Goal: Task Accomplishment & Management: Use online tool/utility

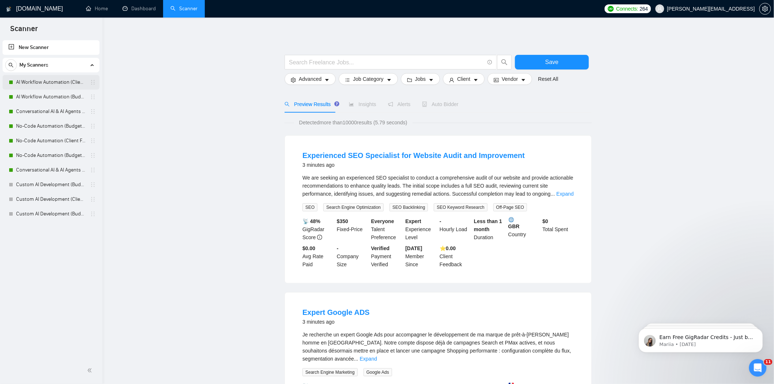
click at [61, 86] on link "AI Workflow Automation (Client Filters)" at bounding box center [50, 82] width 69 height 15
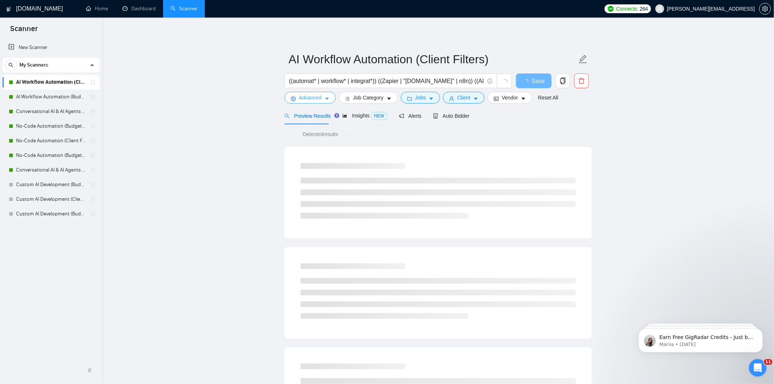
click at [309, 101] on span "Advanced" at bounding box center [310, 98] width 23 height 8
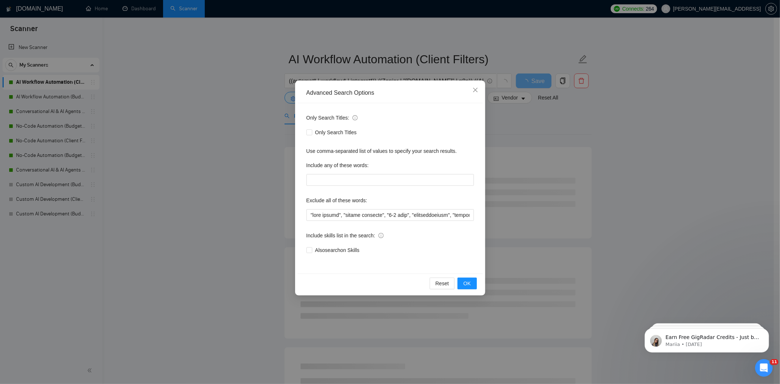
click at [247, 162] on div "Advanced Search Options Only Search Titles: Only Search Titles Use comma-separa…" at bounding box center [390, 192] width 780 height 384
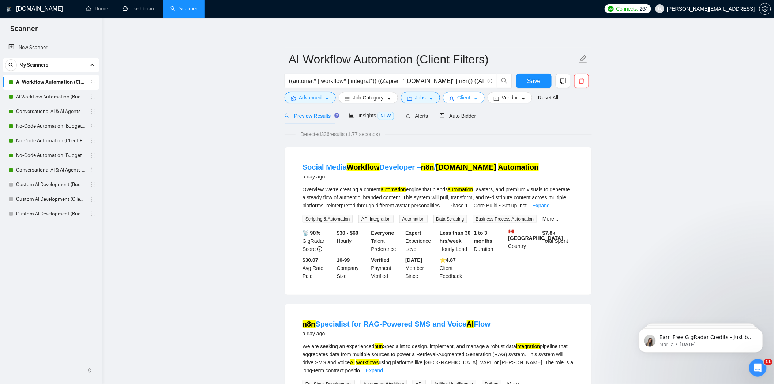
click at [461, 101] on span "Client" at bounding box center [463, 98] width 13 height 8
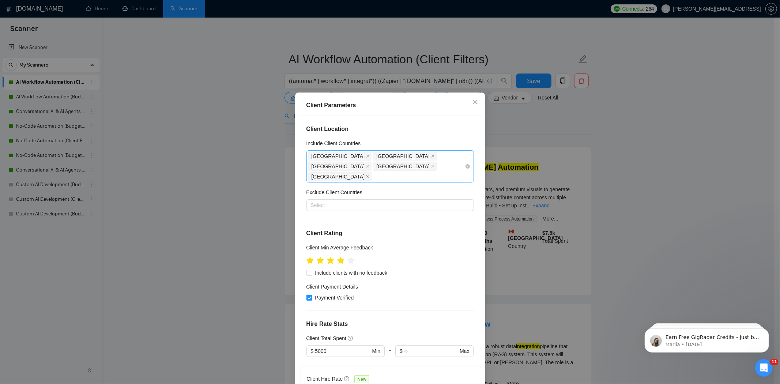
click at [366, 173] on span at bounding box center [368, 177] width 4 height 8
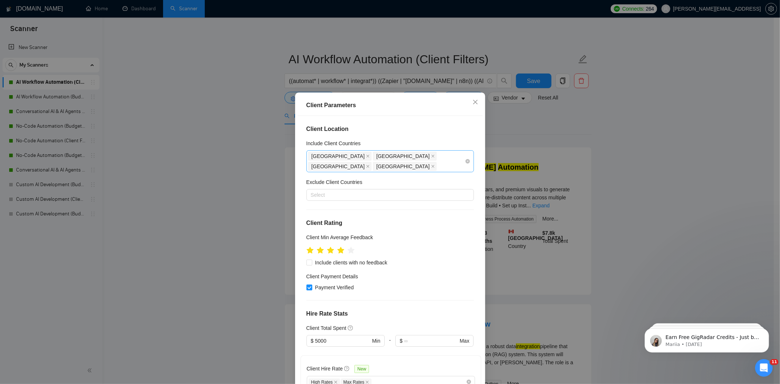
click at [519, 129] on div "Client Parameters Client Location Include Client Countries [GEOGRAPHIC_DATA] [G…" at bounding box center [390, 192] width 780 height 384
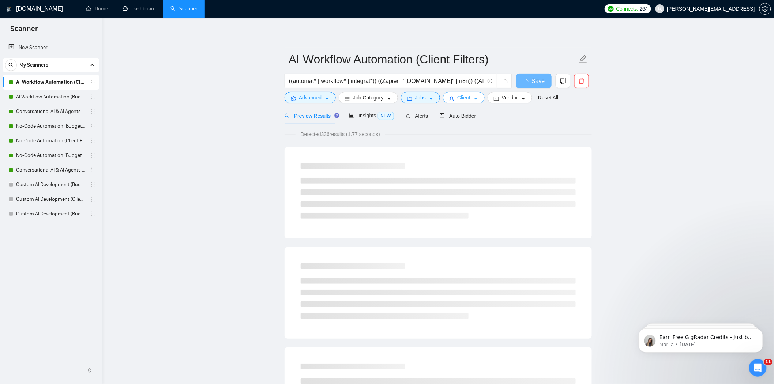
click at [459, 99] on span "Client" at bounding box center [463, 98] width 13 height 8
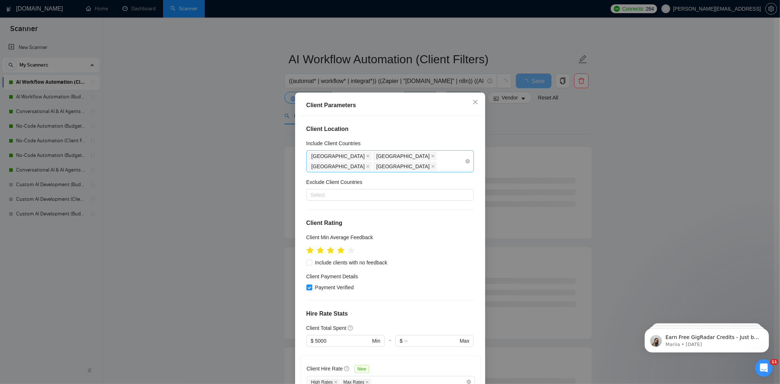
click at [527, 116] on div "Client Parameters Client Location Include Client Countries [GEOGRAPHIC_DATA] [G…" at bounding box center [390, 192] width 780 height 384
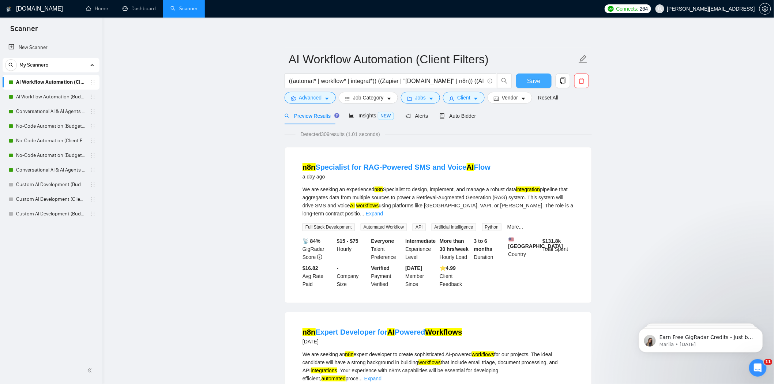
click at [528, 82] on span "Save" at bounding box center [533, 80] width 13 height 9
click at [70, 99] on link "AI Workflow Automation (Budget Filters)" at bounding box center [50, 97] width 69 height 15
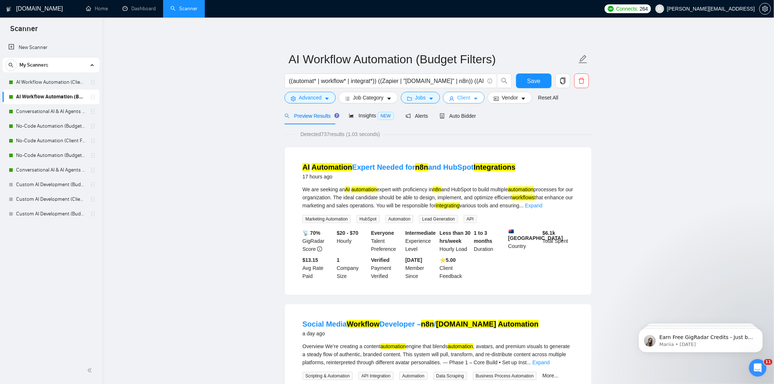
click at [466, 97] on span "Client" at bounding box center [463, 98] width 13 height 8
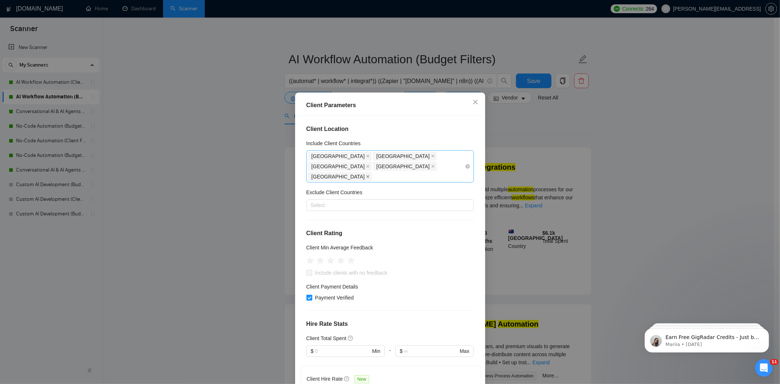
click at [366, 175] on icon "close" at bounding box center [367, 176] width 3 height 3
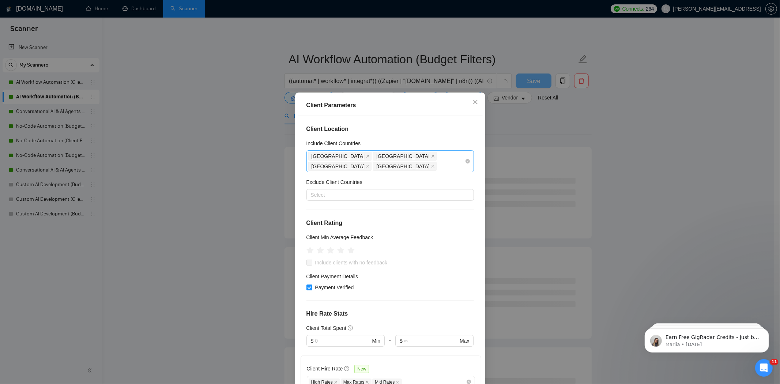
click at [523, 114] on div "Client Parameters Client Location Include Client Countries [GEOGRAPHIC_DATA] [G…" at bounding box center [390, 192] width 780 height 384
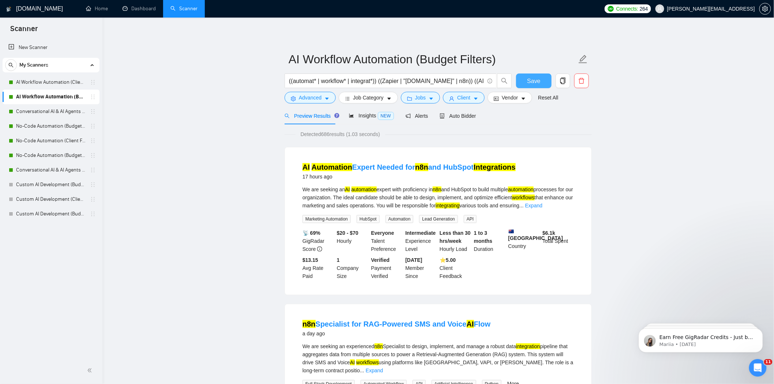
click at [527, 79] on button "Save" at bounding box center [533, 81] width 35 height 15
click at [71, 113] on link "Conversational AI & AI Agents (Client Filters)" at bounding box center [50, 111] width 69 height 15
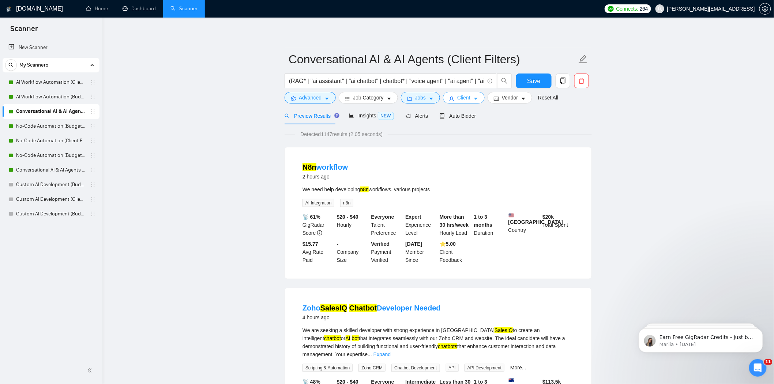
click at [459, 98] on span "Client" at bounding box center [463, 98] width 13 height 8
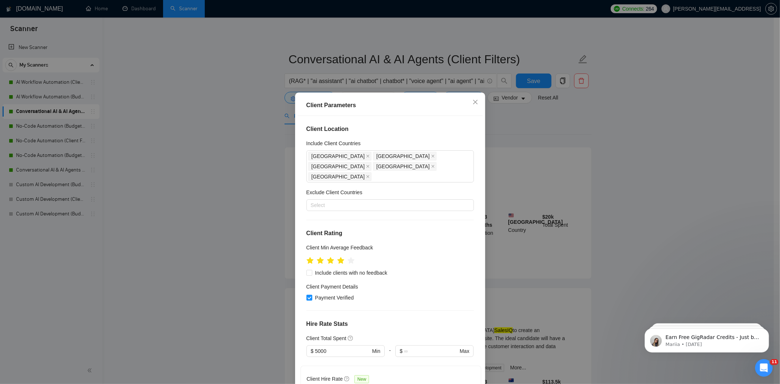
click at [366, 173] on span at bounding box center [368, 177] width 4 height 8
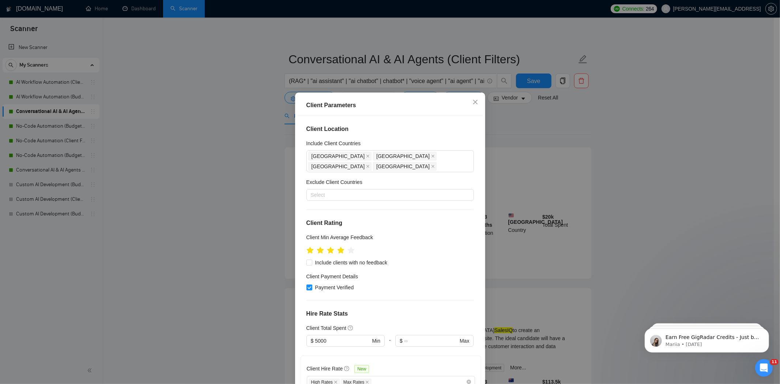
click at [536, 82] on div "Client Parameters Client Location Include Client Countries [GEOGRAPHIC_DATA] [G…" at bounding box center [390, 192] width 780 height 384
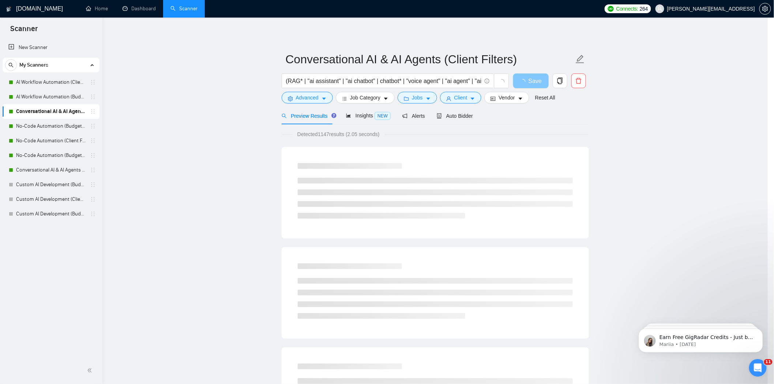
click at [536, 82] on span "Save" at bounding box center [534, 80] width 13 height 9
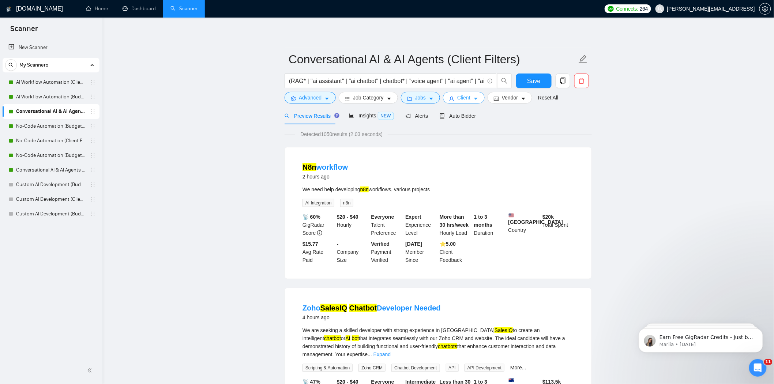
click at [457, 98] on span "Client" at bounding box center [463, 98] width 13 height 8
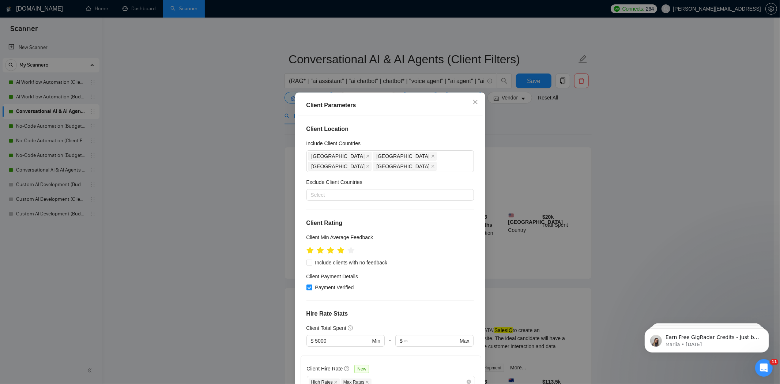
click at [507, 127] on div "Client Parameters Client Location Include Client Countries [GEOGRAPHIC_DATA] [G…" at bounding box center [390, 192] width 780 height 384
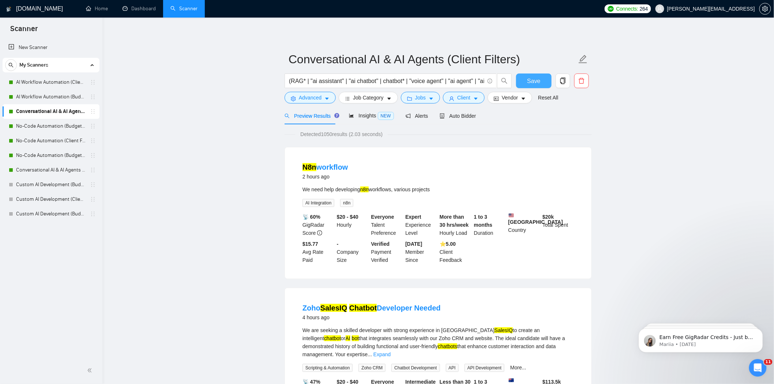
click at [542, 79] on button "Save" at bounding box center [533, 81] width 35 height 15
click at [53, 119] on link "No-Code Automation (Budget Filters)" at bounding box center [50, 126] width 69 height 15
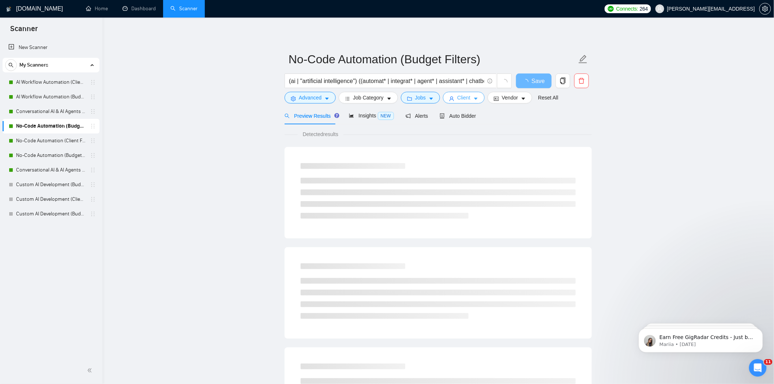
click at [460, 97] on span "Client" at bounding box center [463, 98] width 13 height 8
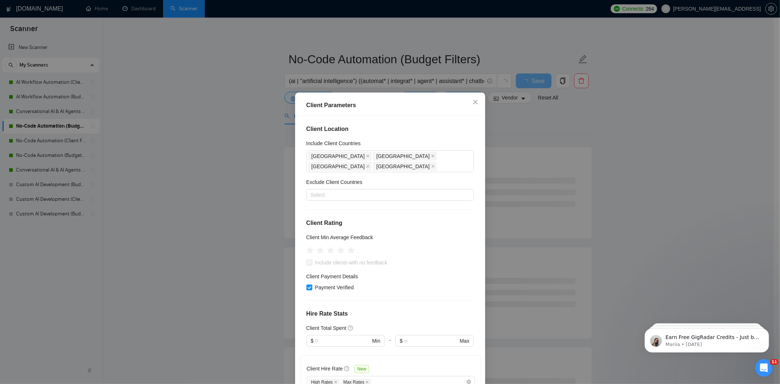
drag, startPoint x: 560, startPoint y: 125, endPoint x: 554, endPoint y: 126, distance: 5.9
click at [560, 125] on div "Client Parameters Client Location Include Client Countries [GEOGRAPHIC_DATA] [G…" at bounding box center [390, 192] width 780 height 384
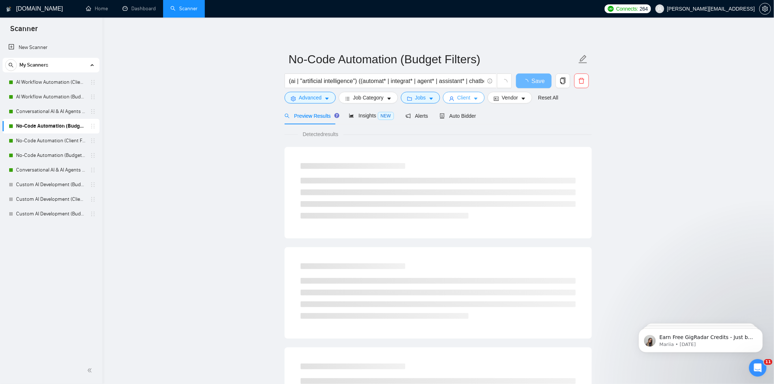
click at [450, 96] on span "user" at bounding box center [451, 98] width 5 height 5
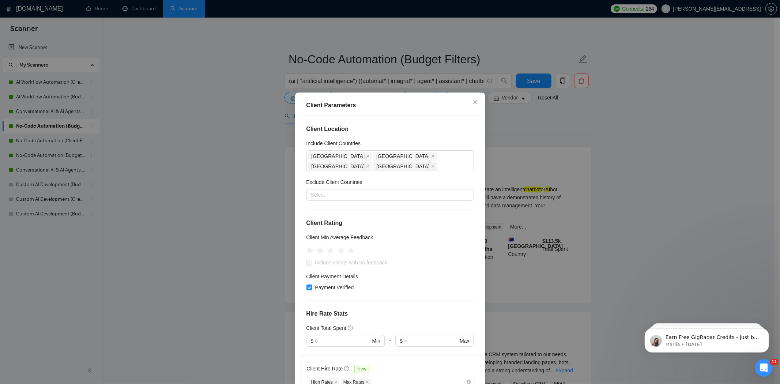
click at [502, 119] on div "Client Parameters Client Location Include Client Countries [GEOGRAPHIC_DATA] [G…" at bounding box center [390, 192] width 780 height 384
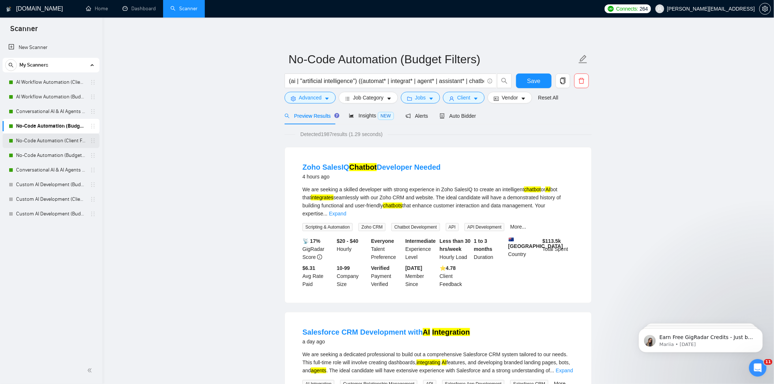
click at [48, 143] on link "No-Code Automation (Client Filters)" at bounding box center [50, 140] width 69 height 15
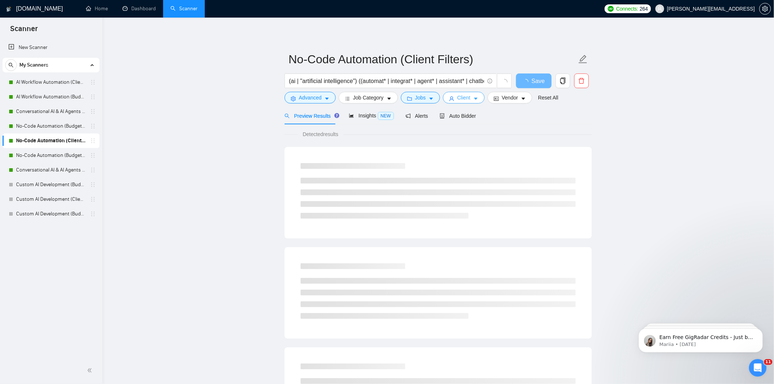
click at [465, 99] on span "Client" at bounding box center [463, 98] width 13 height 8
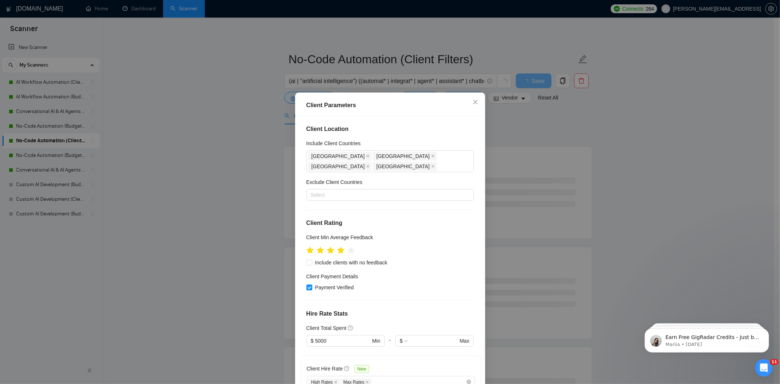
click at [523, 109] on div "Client Parameters Client Location Include Client Countries [GEOGRAPHIC_DATA] [G…" at bounding box center [390, 192] width 780 height 384
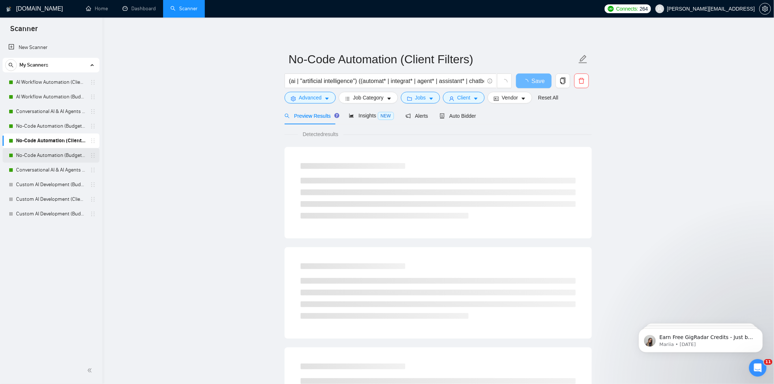
click at [58, 158] on link "No-Code Automation (Budget Filters W4, Aug)" at bounding box center [50, 155] width 69 height 15
click at [469, 98] on button "Client" at bounding box center [464, 98] width 42 height 12
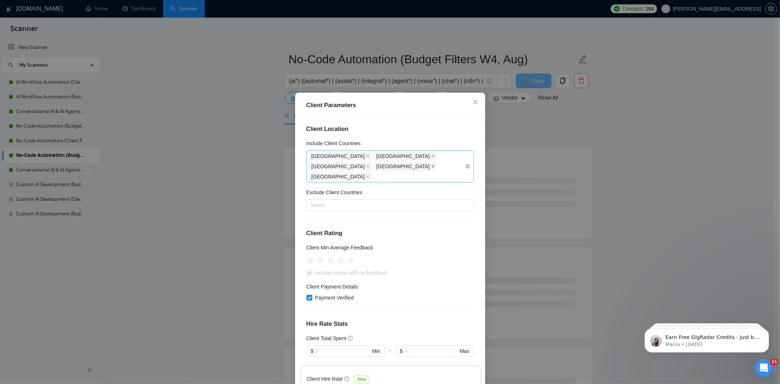
click at [434, 165] on icon "close" at bounding box center [433, 166] width 3 height 3
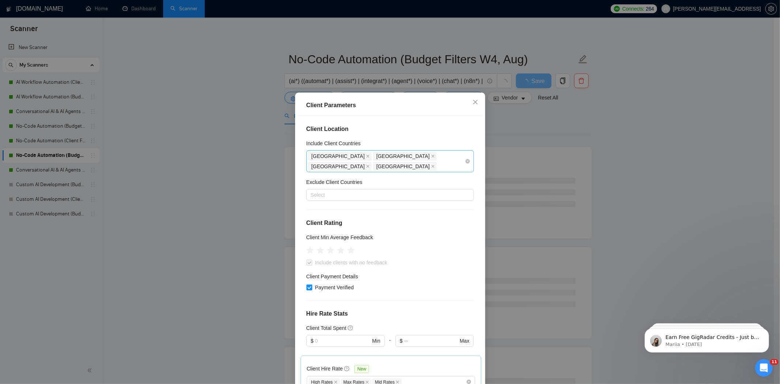
click at [554, 128] on div "Client Parameters Client Location Include Client Countries [GEOGRAPHIC_DATA] [G…" at bounding box center [390, 192] width 780 height 384
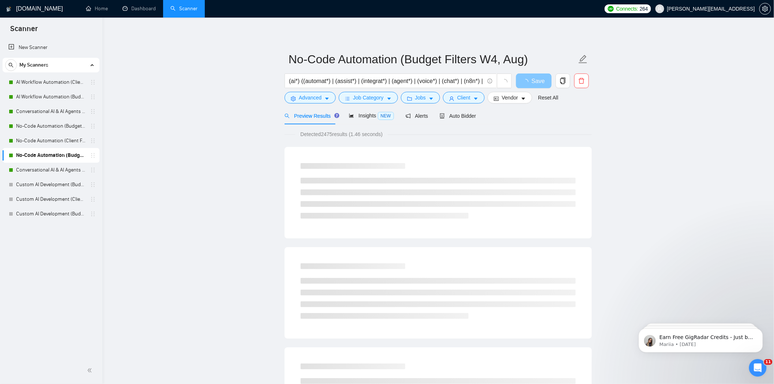
click at [542, 82] on button "Save" at bounding box center [533, 81] width 35 height 15
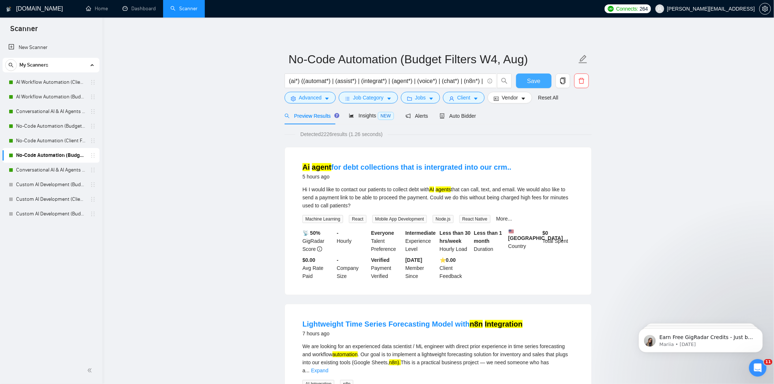
click at [544, 78] on button "Save" at bounding box center [533, 81] width 35 height 15
click at [56, 172] on link "Conversational AI & AI Agents (Budget Filters)" at bounding box center [50, 170] width 69 height 15
click at [463, 99] on span "Client" at bounding box center [463, 98] width 13 height 8
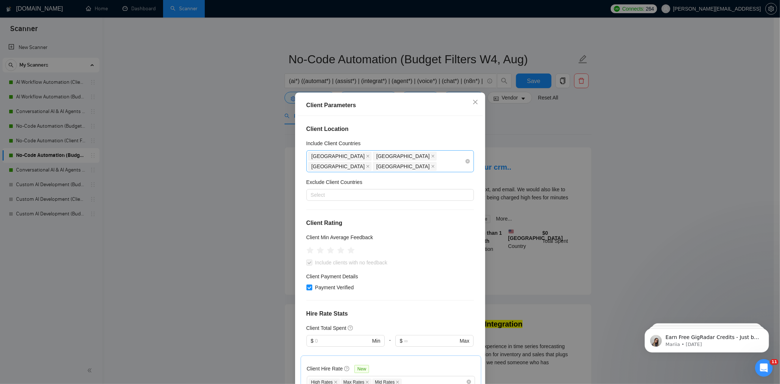
click at [112, 176] on div "Client Parameters Client Location Include Client Countries [GEOGRAPHIC_DATA] [G…" at bounding box center [390, 192] width 780 height 384
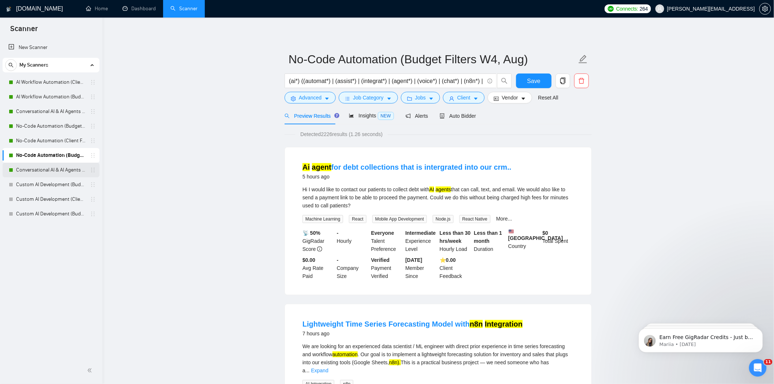
click at [53, 171] on link "Conversational AI & AI Agents (Budget Filters)" at bounding box center [50, 170] width 69 height 15
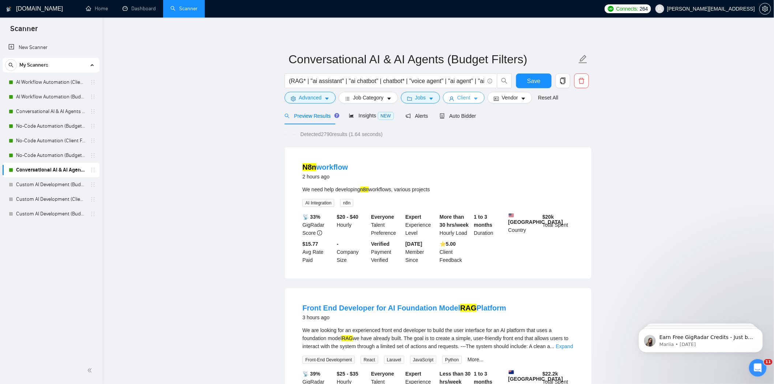
click at [468, 96] on span "Client" at bounding box center [463, 98] width 13 height 8
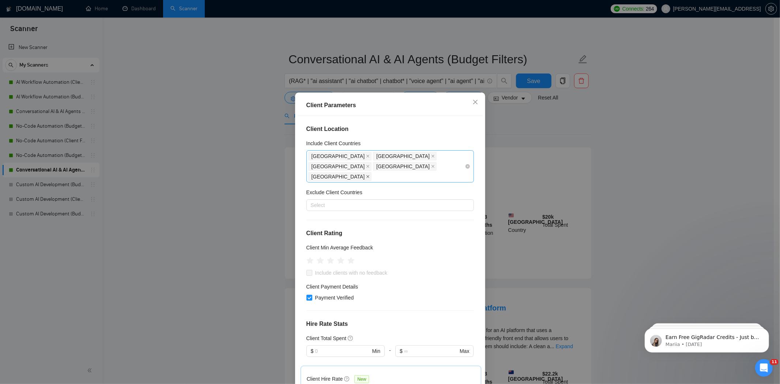
click at [366, 175] on icon "close" at bounding box center [368, 177] width 4 height 4
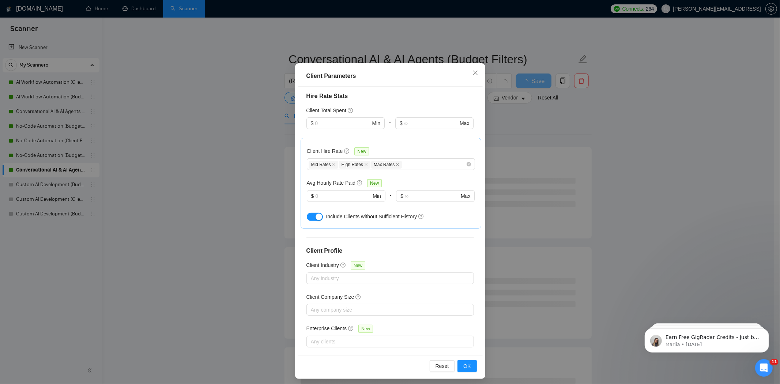
scroll to position [33, 0]
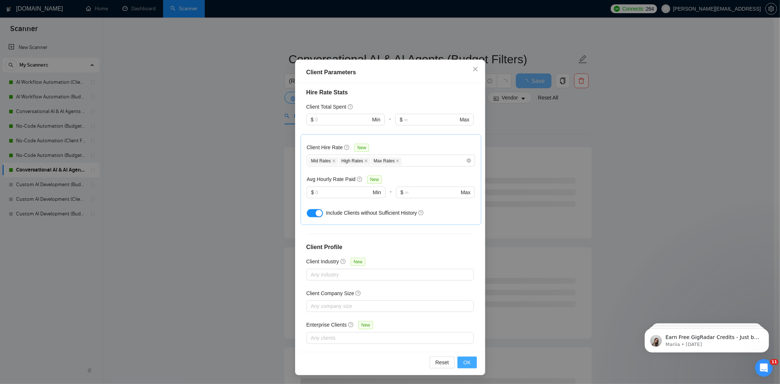
click at [463, 360] on span "OK" at bounding box center [466, 362] width 7 height 8
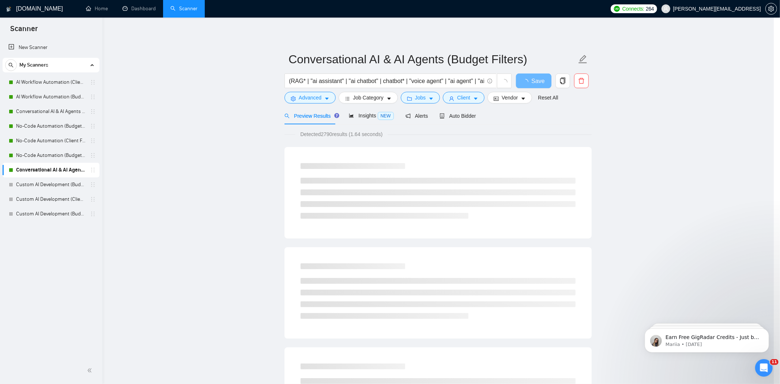
scroll to position [0, 0]
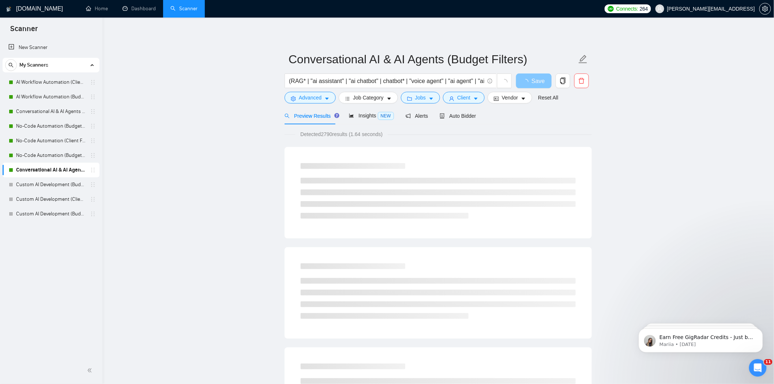
click at [530, 80] on span "loading" at bounding box center [527, 82] width 9 height 6
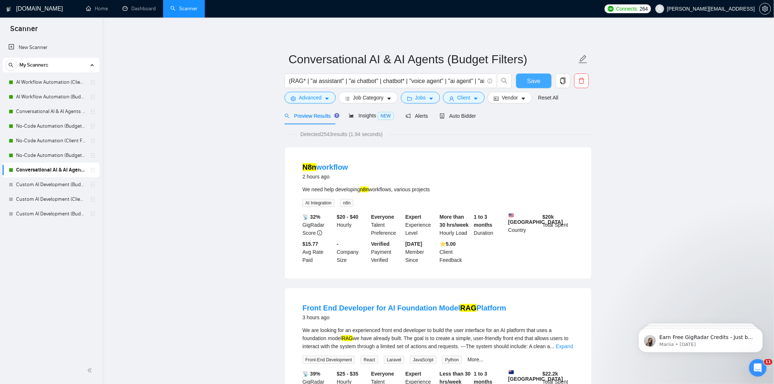
click at [535, 80] on span "Save" at bounding box center [533, 80] width 13 height 9
click at [46, 85] on link "AI Workflow Automation (Client Filters)" at bounding box center [50, 82] width 69 height 15
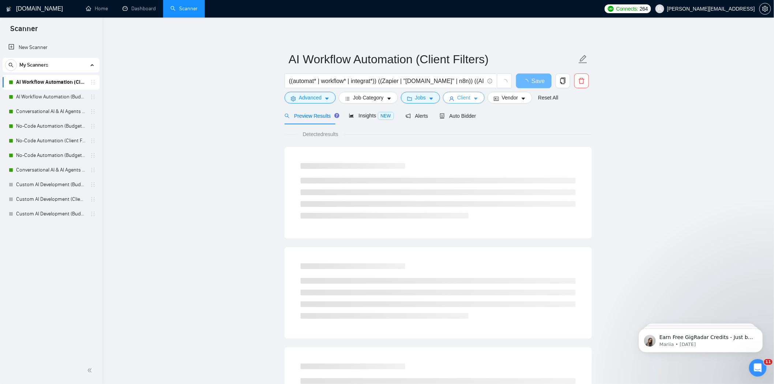
click at [470, 101] on button "Client" at bounding box center [464, 98] width 42 height 12
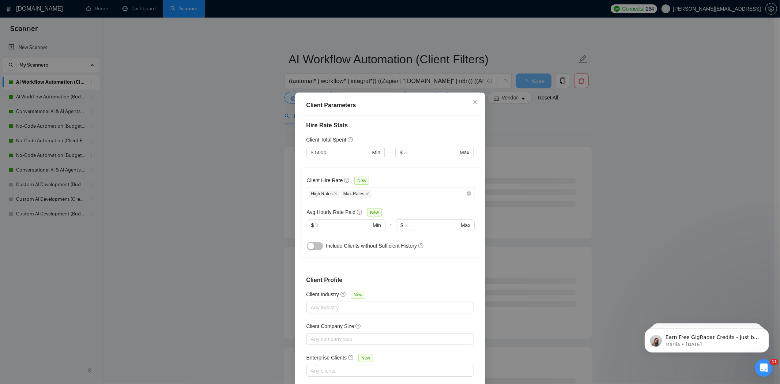
click at [542, 116] on div "Client Parameters Client Location Include Client Countries [GEOGRAPHIC_DATA] [G…" at bounding box center [390, 192] width 780 height 384
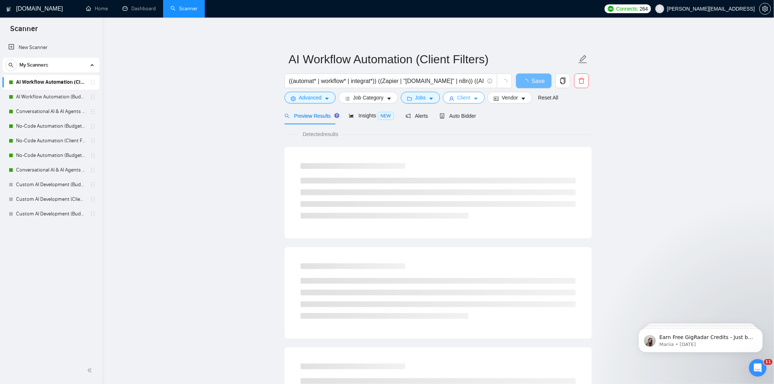
click at [462, 99] on span "Client" at bounding box center [463, 98] width 13 height 8
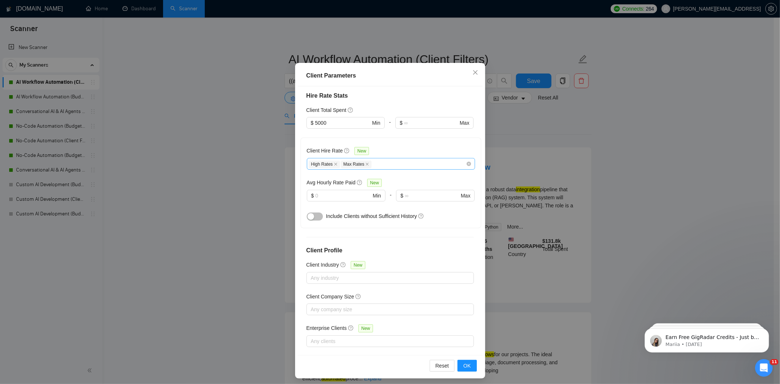
scroll to position [33, 0]
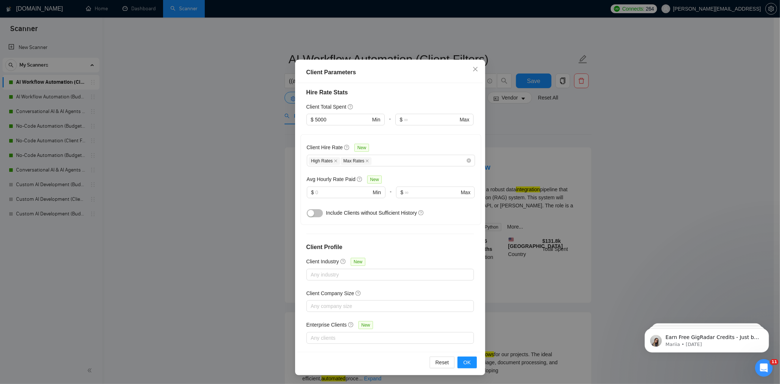
click at [565, 122] on div "Client Parameters Client Location Include Client Countries [GEOGRAPHIC_DATA] [G…" at bounding box center [390, 192] width 780 height 384
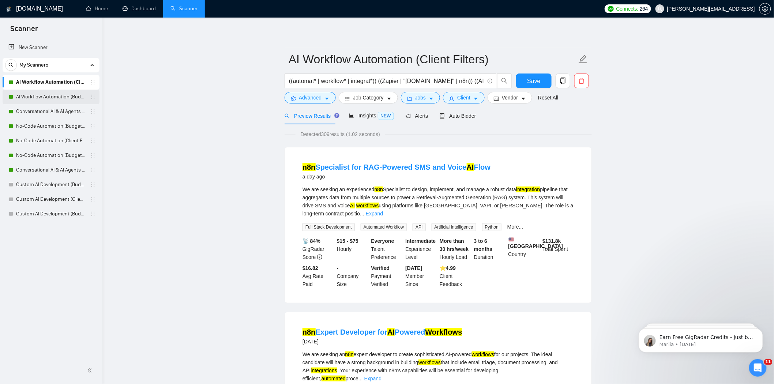
click at [35, 95] on link "AI Workflow Automation (Budget Filters)" at bounding box center [50, 97] width 69 height 15
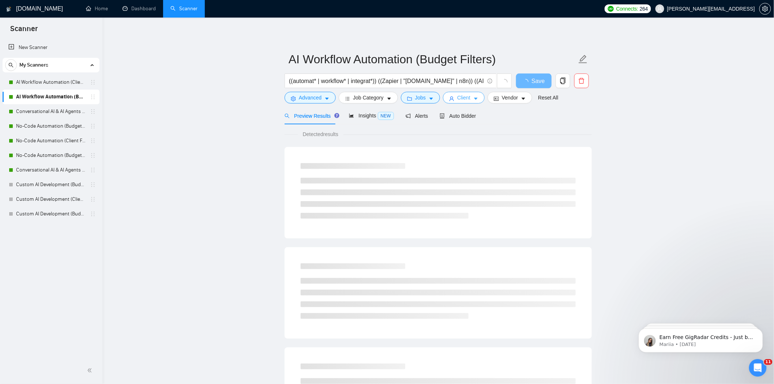
click at [467, 97] on span "Client" at bounding box center [463, 98] width 13 height 8
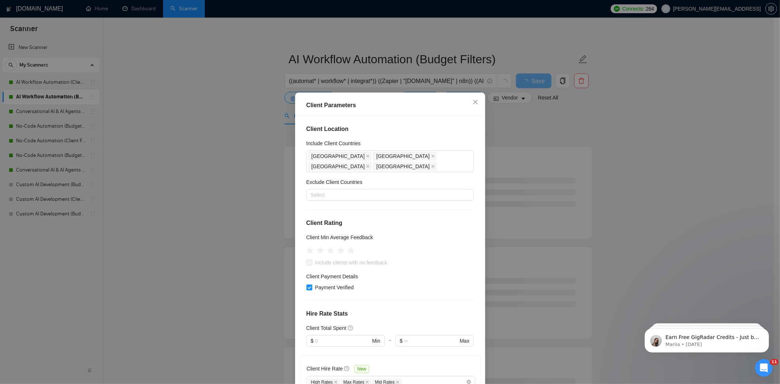
click at [518, 129] on div "Client Parameters Client Location Include Client Countries [GEOGRAPHIC_DATA] [G…" at bounding box center [390, 192] width 780 height 384
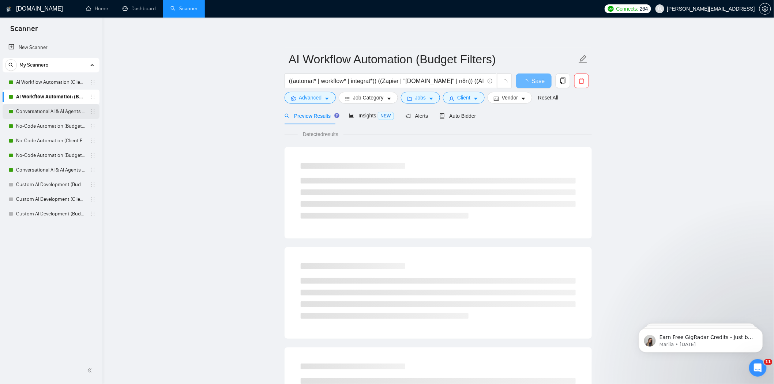
click at [54, 110] on link "Conversational AI & AI Agents (Client Filters)" at bounding box center [50, 111] width 69 height 15
click at [457, 100] on span "Client" at bounding box center [463, 98] width 13 height 8
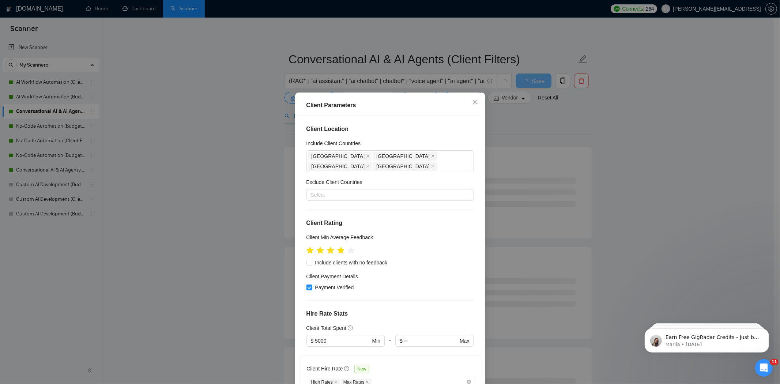
click at [518, 129] on div "Client Parameters Client Location Include Client Countries [GEOGRAPHIC_DATA] [G…" at bounding box center [390, 192] width 780 height 384
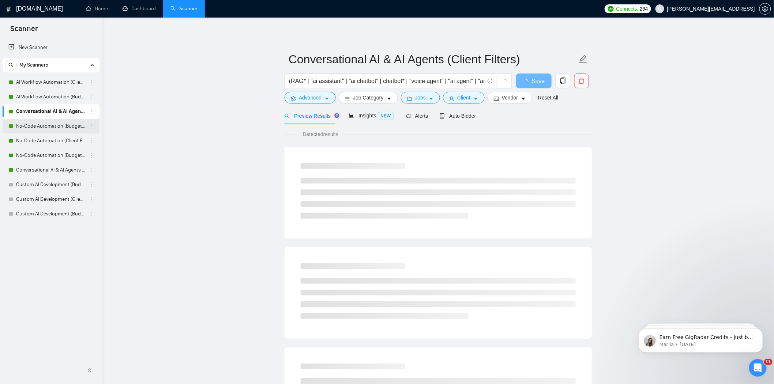
click at [69, 123] on link "No-Code Automation (Budget Filters)" at bounding box center [50, 126] width 69 height 15
click at [478, 93] on button "Client" at bounding box center [464, 98] width 42 height 12
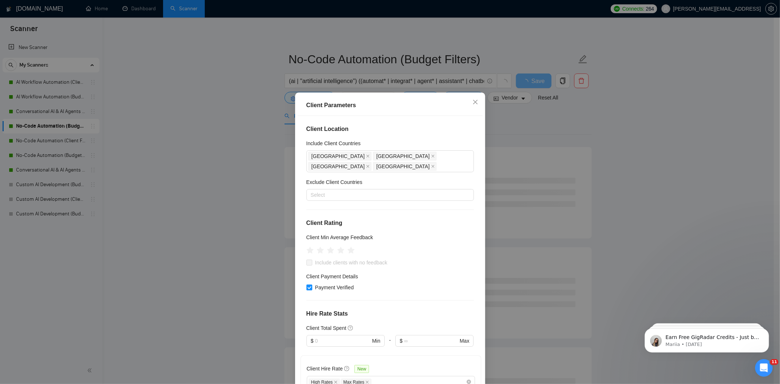
click at [546, 112] on div "Client Parameters Client Location Include Client Countries [GEOGRAPHIC_DATA] [G…" at bounding box center [390, 192] width 780 height 384
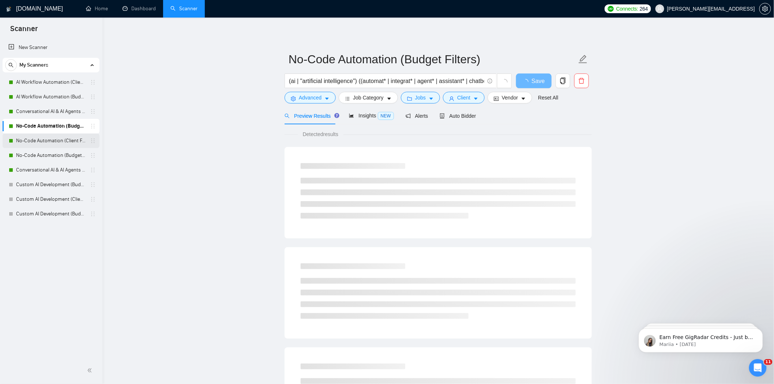
click at [45, 144] on link "No-Code Automation (Client Filters)" at bounding box center [50, 140] width 69 height 15
click at [466, 99] on span "Client" at bounding box center [463, 98] width 13 height 8
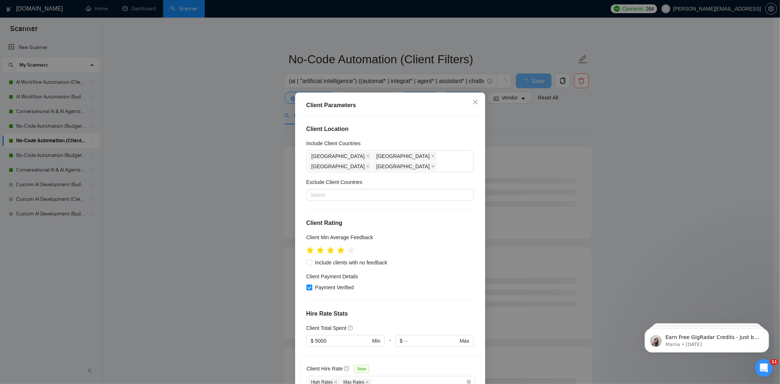
click at [532, 125] on div "Client Parameters Client Location Include Client Countries [GEOGRAPHIC_DATA] [G…" at bounding box center [390, 192] width 780 height 384
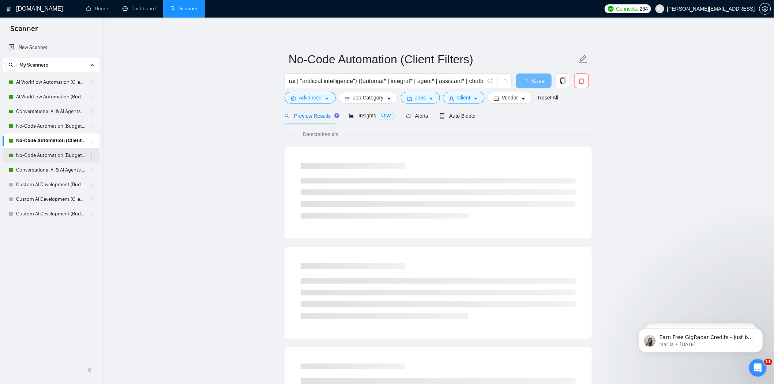
click at [48, 157] on link "No-Code Automation (Budget Filters W4, Aug)" at bounding box center [50, 155] width 69 height 15
click at [460, 99] on span "Client" at bounding box center [463, 98] width 13 height 8
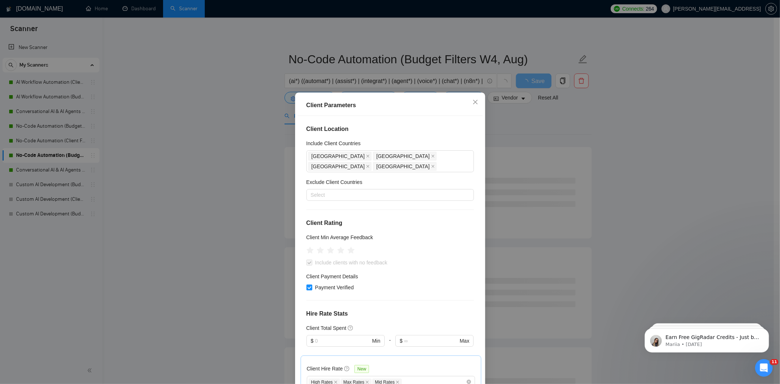
click at [533, 127] on div "Client Parameters Client Location Include Client Countries [GEOGRAPHIC_DATA] [G…" at bounding box center [390, 192] width 780 height 384
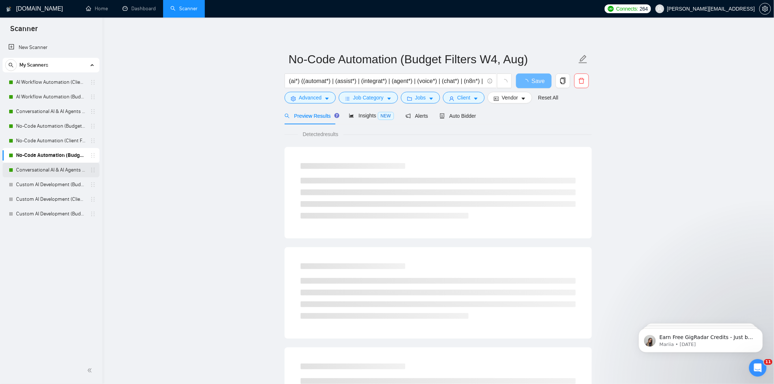
click at [47, 174] on link "Conversational AI & AI Agents (Budget Filters)" at bounding box center [50, 170] width 69 height 15
click at [470, 96] on button "Client" at bounding box center [464, 98] width 42 height 12
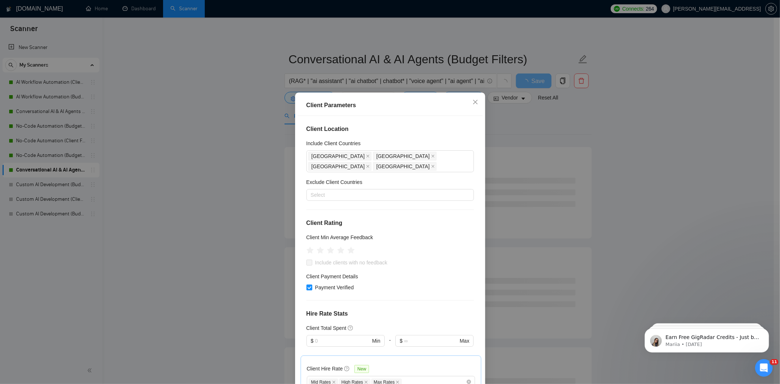
click at [502, 110] on div "Client Parameters Client Location Include Client Countries [GEOGRAPHIC_DATA] [G…" at bounding box center [390, 192] width 780 height 384
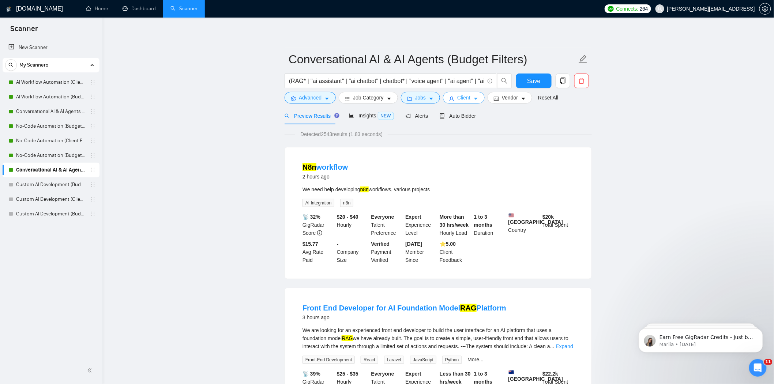
click at [462, 97] on span "Client" at bounding box center [463, 98] width 13 height 8
